Goal: Task Accomplishment & Management: Use online tool/utility

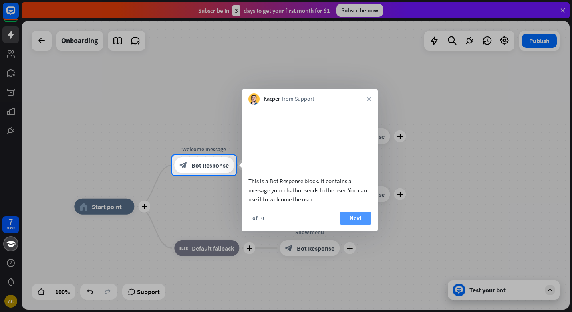
click at [360, 225] on button "Next" at bounding box center [355, 218] width 32 height 13
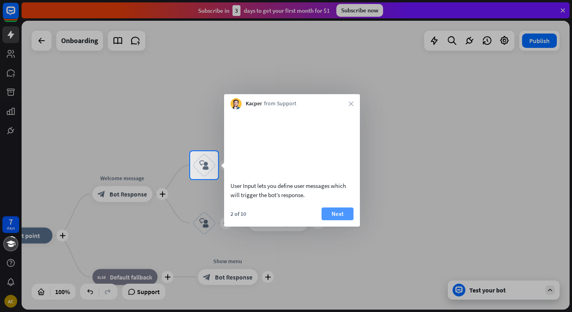
click at [339, 220] on button "Next" at bounding box center [337, 214] width 32 height 13
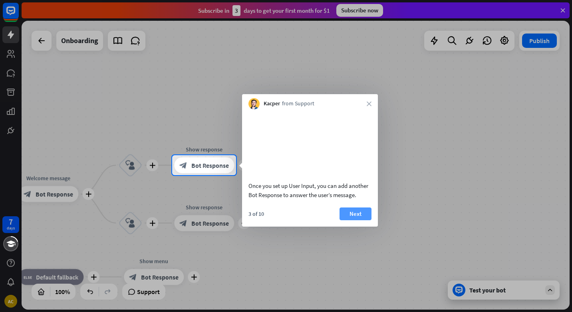
click at [353, 220] on button "Next" at bounding box center [355, 214] width 32 height 13
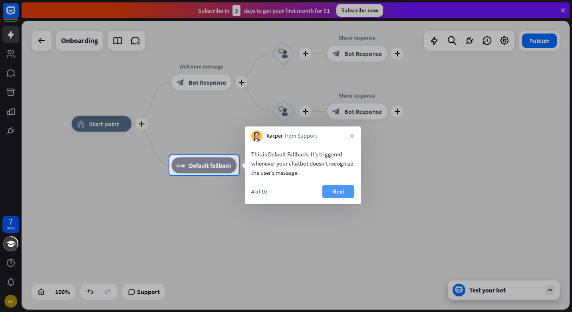
click at [336, 189] on button "Next" at bounding box center [338, 191] width 32 height 13
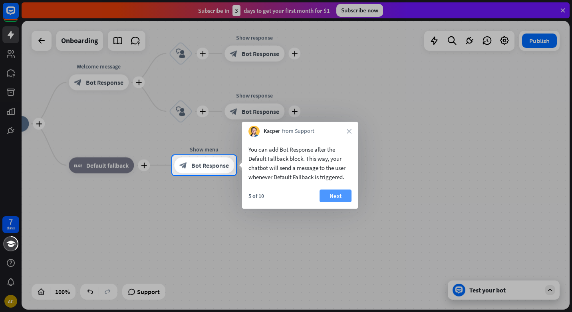
click at [340, 197] on button "Next" at bounding box center [335, 196] width 32 height 13
click at [340, 197] on div "plus home_2 Start point plus Welcome message block_bot_response Bot Response pl…" at bounding box center [243, 268] width 548 height 289
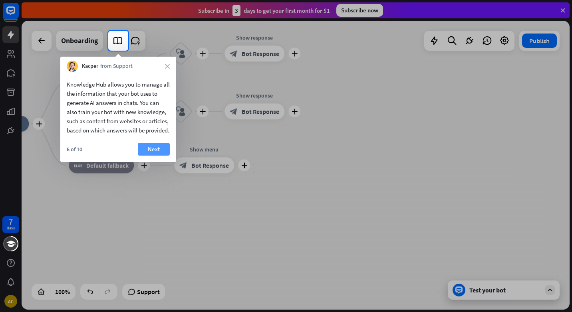
click at [153, 156] on button "Next" at bounding box center [154, 149] width 32 height 13
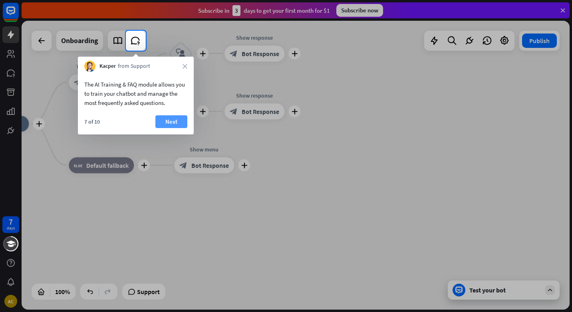
click at [167, 119] on button "Next" at bounding box center [171, 121] width 32 height 13
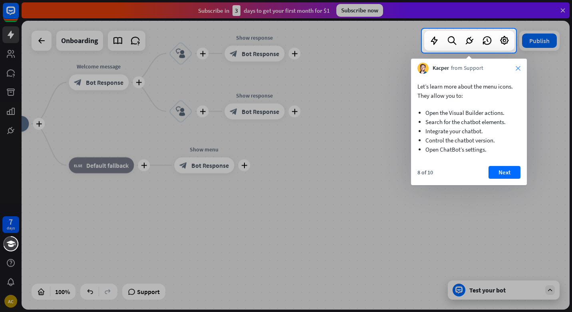
click at [517, 66] on icon "close" at bounding box center [517, 68] width 5 height 5
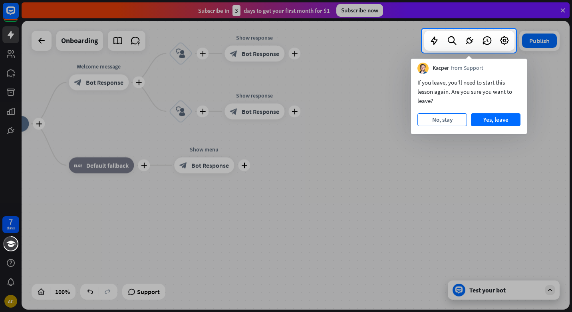
click at [453, 121] on button "No, stay" at bounding box center [441, 119] width 49 height 13
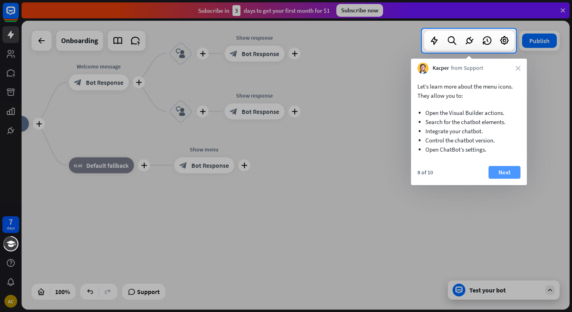
click at [505, 172] on button "Next" at bounding box center [504, 172] width 32 height 13
click at [505, 172] on div "plus home_2 Start point plus Welcome message block_bot_response Bot Response pl…" at bounding box center [243, 268] width 548 height 289
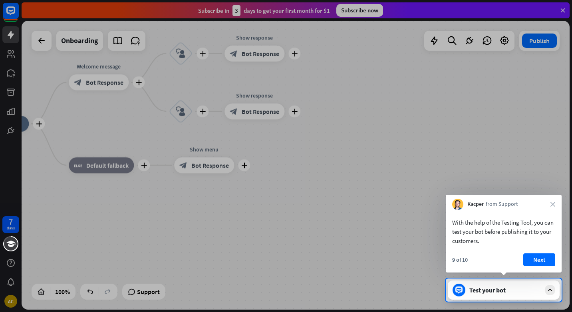
click at [527, 247] on div "With the help of the Testing Tool, you can test your bot before publishing it t…" at bounding box center [503, 230] width 116 height 40
click at [532, 255] on button "Next" at bounding box center [539, 259] width 32 height 13
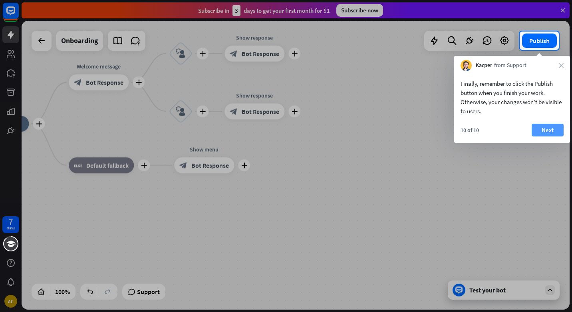
click at [542, 127] on button "Next" at bounding box center [547, 130] width 32 height 13
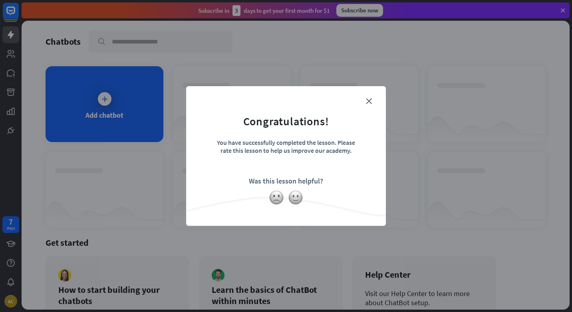
click at [542, 127] on div "close Congratulations! You have successfully completed the lesson. Please rate …" at bounding box center [286, 156] width 572 height 312
click at [293, 199] on img at bounding box center [295, 197] width 15 height 15
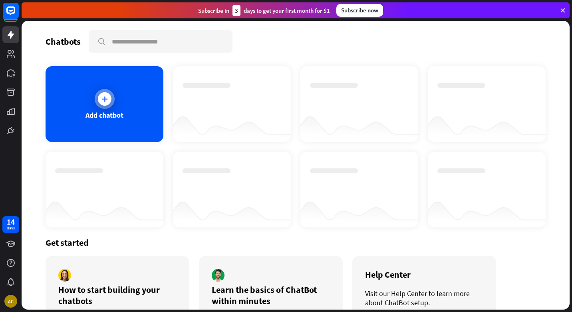
click at [135, 113] on div "Add chatbot" at bounding box center [105, 104] width 118 height 76
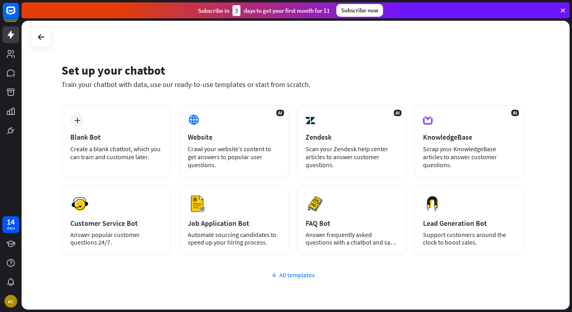
click at [293, 273] on div "All templates" at bounding box center [292, 275] width 462 height 8
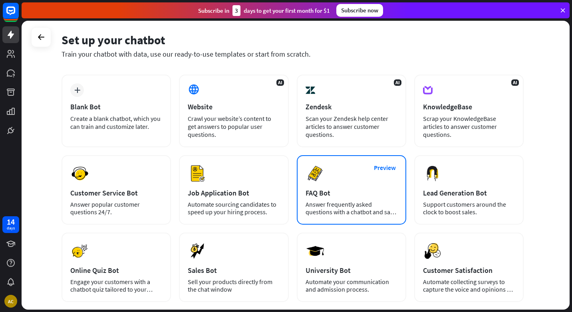
scroll to position [80, 0]
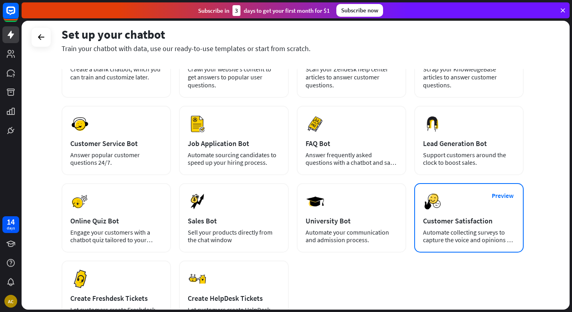
click at [435, 231] on div "Automate collecting surveys to capture the voice and opinions of your customers." at bounding box center [469, 236] width 92 height 15
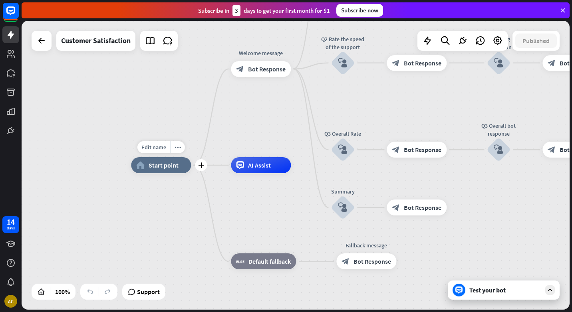
click at [163, 167] on span "Start point" at bounding box center [163, 165] width 30 height 8
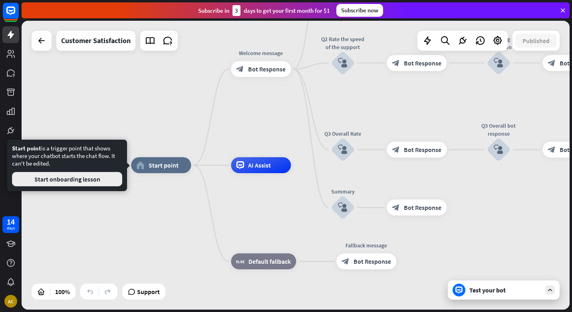
click at [89, 177] on button "Start onboarding lesson" at bounding box center [67, 179] width 110 height 14
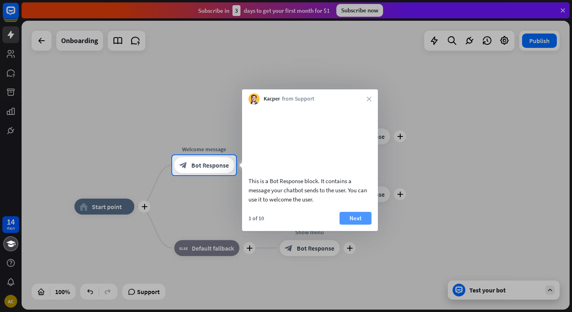
click at [358, 225] on button "Next" at bounding box center [355, 218] width 32 height 13
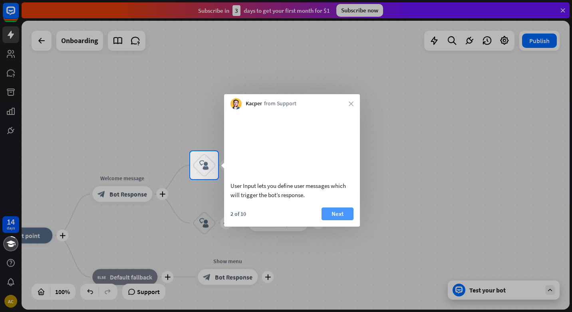
click at [341, 220] on button "Next" at bounding box center [337, 214] width 32 height 13
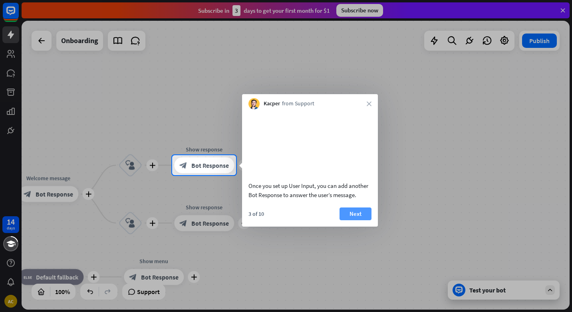
click at [356, 220] on button "Next" at bounding box center [355, 214] width 32 height 13
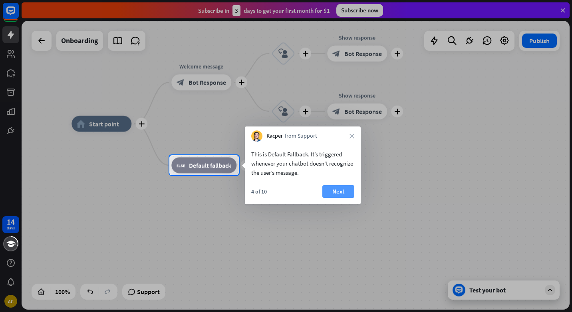
click at [343, 189] on button "Next" at bounding box center [338, 191] width 32 height 13
click at [336, 173] on div "plus Show menu block_bot_response Bot Response" at bounding box center [307, 165] width 60 height 16
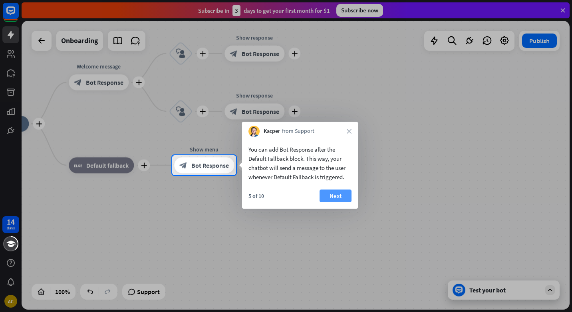
click at [337, 191] on button "Next" at bounding box center [335, 196] width 32 height 13
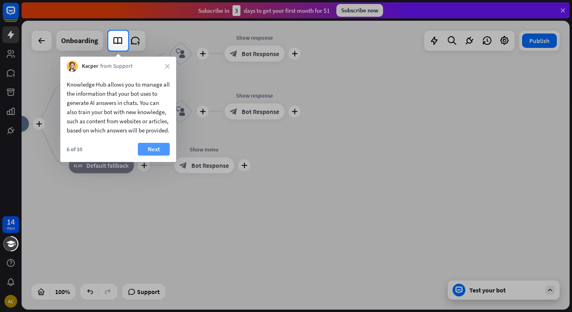
click at [158, 156] on button "Next" at bounding box center [154, 149] width 32 height 13
click at [174, 158] on div "plus Show menu block_bot_response Bot Response" at bounding box center [204, 165] width 60 height 16
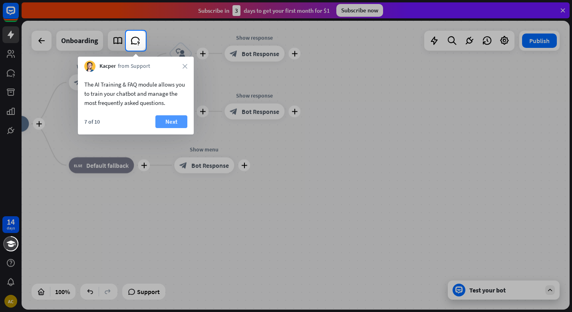
click at [168, 120] on button "Next" at bounding box center [171, 121] width 32 height 13
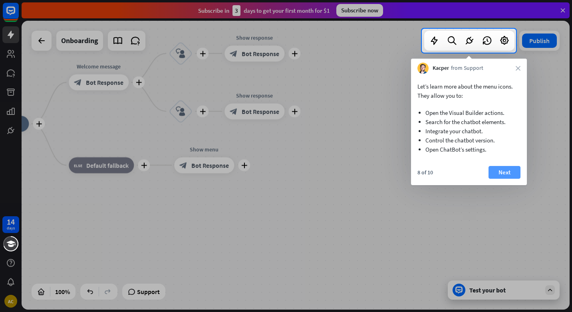
click at [505, 171] on button "Next" at bounding box center [504, 172] width 32 height 13
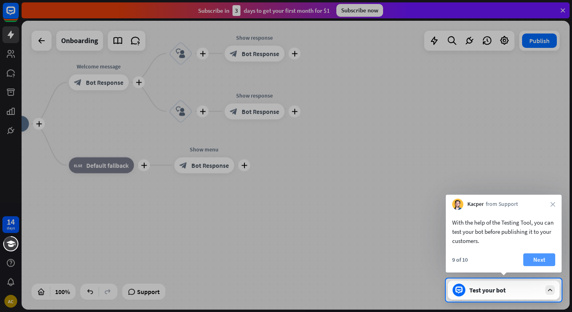
click at [534, 257] on button "Next" at bounding box center [539, 259] width 32 height 13
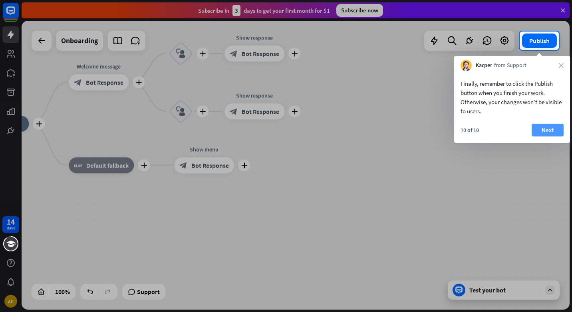
click at [546, 127] on button "Next" at bounding box center [547, 130] width 32 height 13
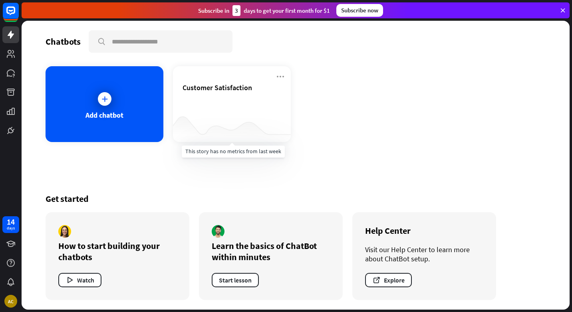
click at [224, 116] on div at bounding box center [232, 126] width 118 height 31
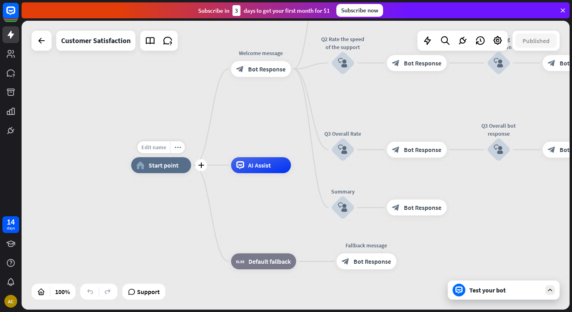
click at [158, 145] on span "Edit name" at bounding box center [153, 147] width 25 height 7
type input "**********"
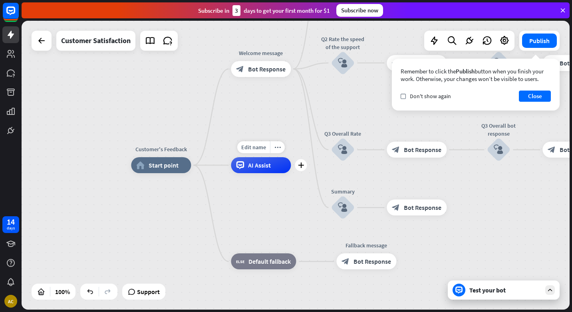
click at [259, 162] on span "AI Assist" at bounding box center [259, 165] width 23 height 8
click at [537, 97] on button "Close" at bounding box center [534, 96] width 32 height 11
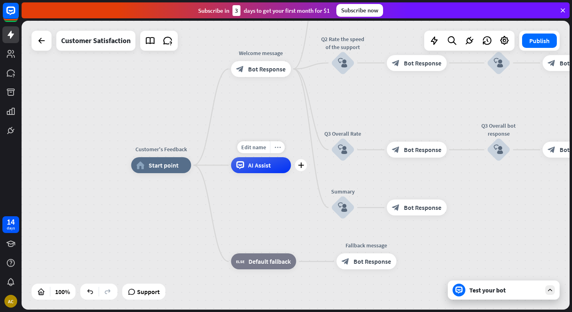
click at [279, 148] on icon "more_horiz" at bounding box center [277, 147] width 6 height 6
click at [263, 164] on span "AI Assist" at bounding box center [259, 165] width 23 height 8
click at [249, 166] on span "AI Assist" at bounding box center [259, 165] width 23 height 8
click at [259, 145] on span "Edit name" at bounding box center [253, 147] width 25 height 7
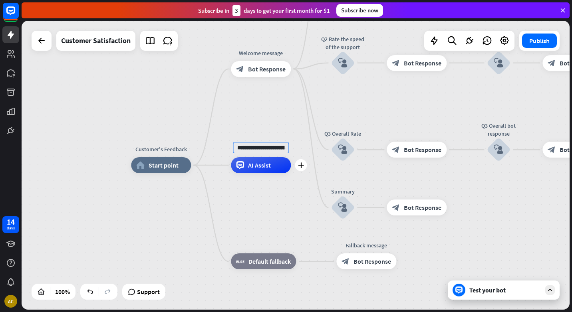
scroll to position [0, 70]
type input "**********"
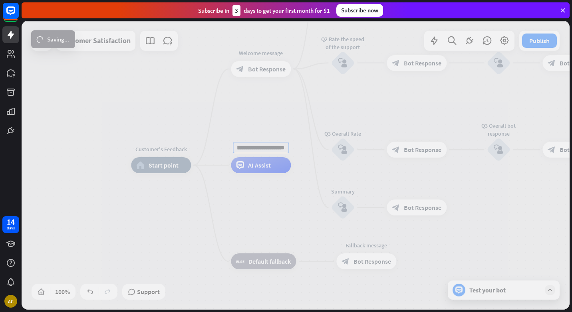
scroll to position [0, 0]
click at [275, 170] on div "Customer's Feedback home_2 Start point Welcome message block_bot_response Bot R…" at bounding box center [296, 165] width 548 height 289
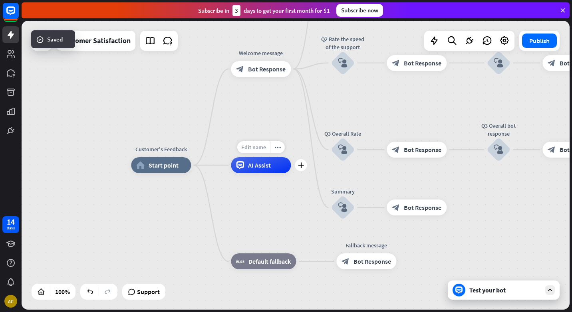
click at [259, 149] on span "Edit name" at bounding box center [253, 147] width 25 height 7
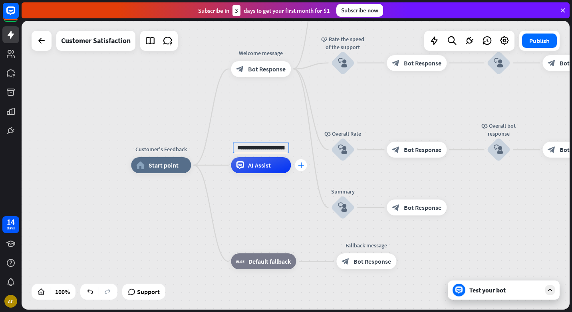
click at [301, 161] on div "plus" at bounding box center [301, 165] width 12 height 12
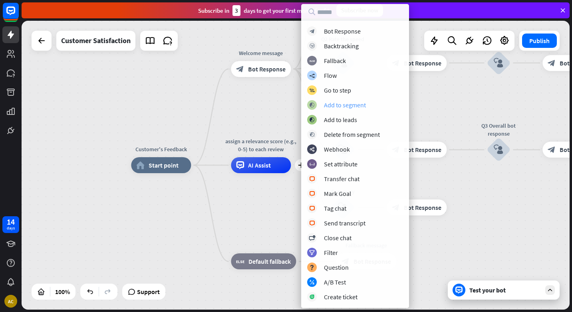
click at [346, 107] on div "Add to segment" at bounding box center [345, 105] width 42 height 8
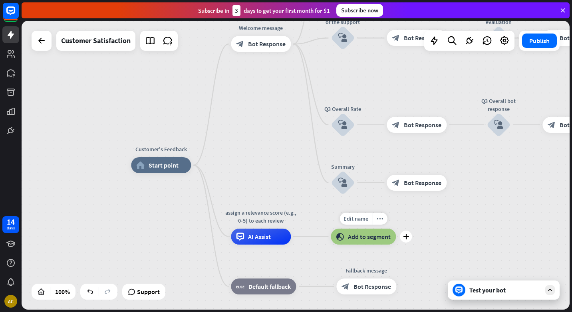
click at [362, 233] on span "Add to segment" at bounding box center [369, 237] width 43 height 8
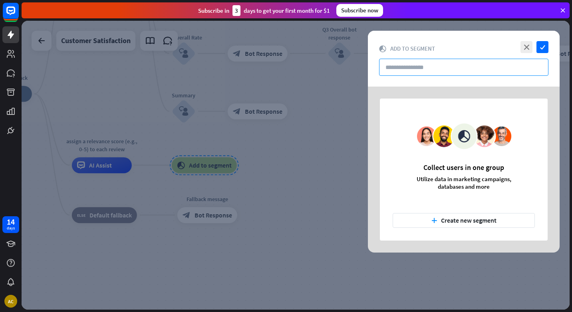
click at [414, 69] on input "text" at bounding box center [463, 67] width 169 height 17
click at [525, 50] on icon "close" at bounding box center [526, 47] width 12 height 12
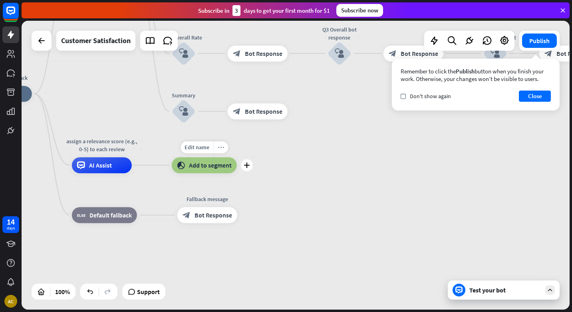
click at [218, 149] on icon "more_horiz" at bounding box center [221, 147] width 6 height 6
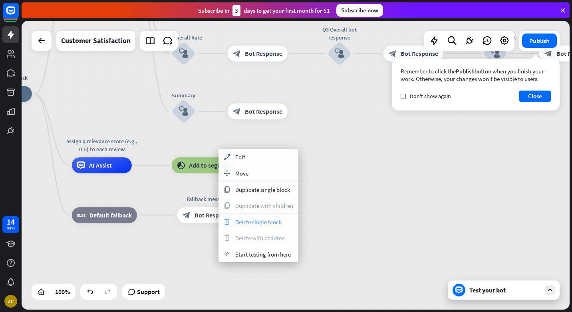
click at [239, 223] on span "Delete single block" at bounding box center [258, 222] width 46 height 8
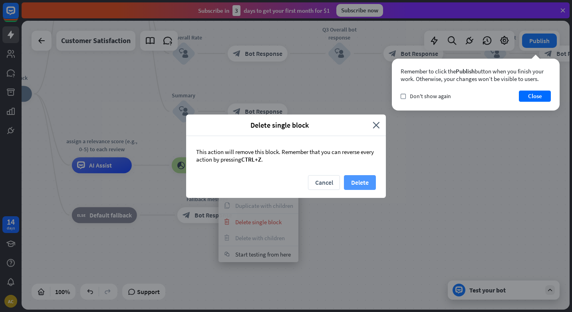
click at [352, 182] on button "Delete" at bounding box center [360, 182] width 32 height 15
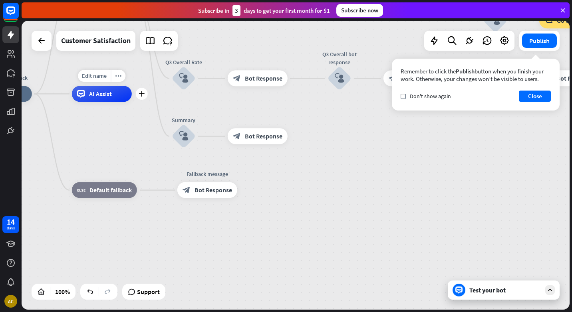
click at [98, 95] on span "AI Assist" at bounding box center [100, 94] width 23 height 8
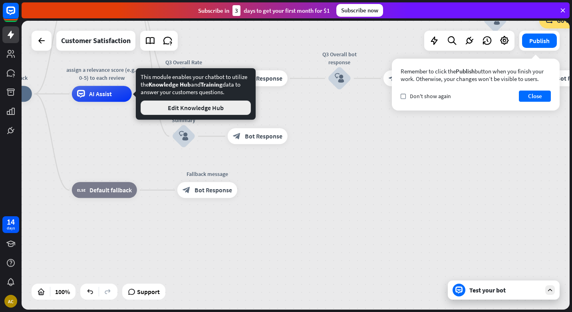
click at [166, 106] on button "Edit Knowledge Hub" at bounding box center [195, 108] width 110 height 14
